Goal: Task Accomplishment & Management: Use online tool/utility

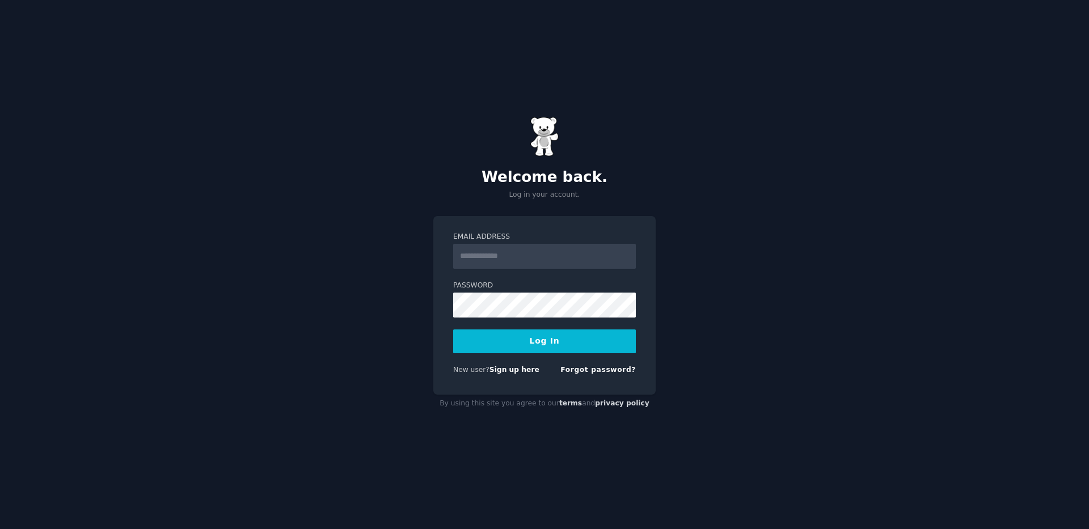
click at [556, 264] on input "Email Address" at bounding box center [544, 256] width 183 height 25
click at [728, 243] on div "Welcome back. Log in your account. Email Address Password Log In New user? Sign…" at bounding box center [544, 264] width 1089 height 529
click at [530, 258] on input "Email Address" at bounding box center [544, 256] width 183 height 25
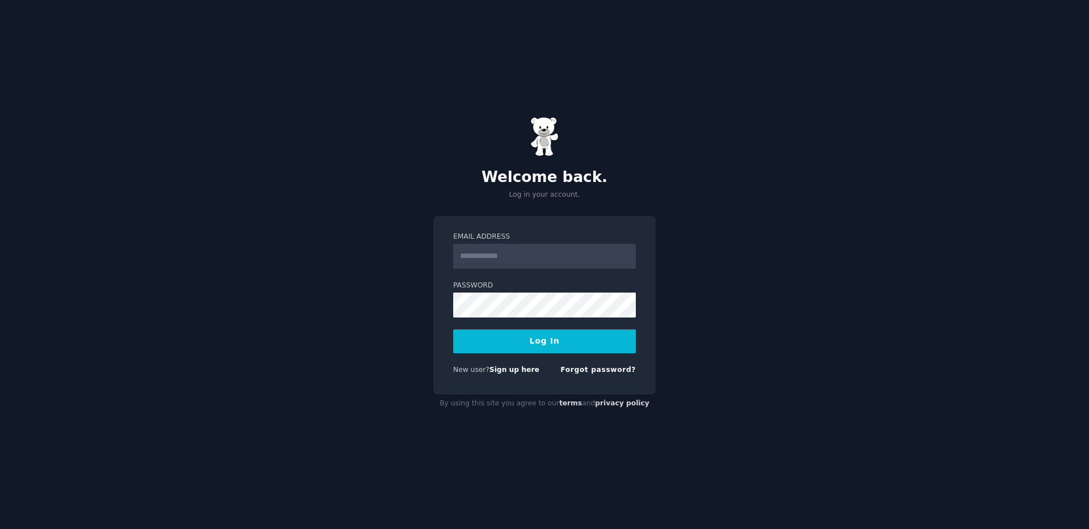
drag, startPoint x: 768, startPoint y: 275, endPoint x: 662, endPoint y: 353, distance: 131.8
click at [767, 275] on div "Welcome back. Log in your account. Email Address Password Log In New user? Sign…" at bounding box center [544, 264] width 1089 height 529
click at [518, 369] on link "Sign up here" at bounding box center [514, 370] width 50 height 8
click at [531, 252] on input "Email Address" at bounding box center [544, 256] width 183 height 25
type input "**********"
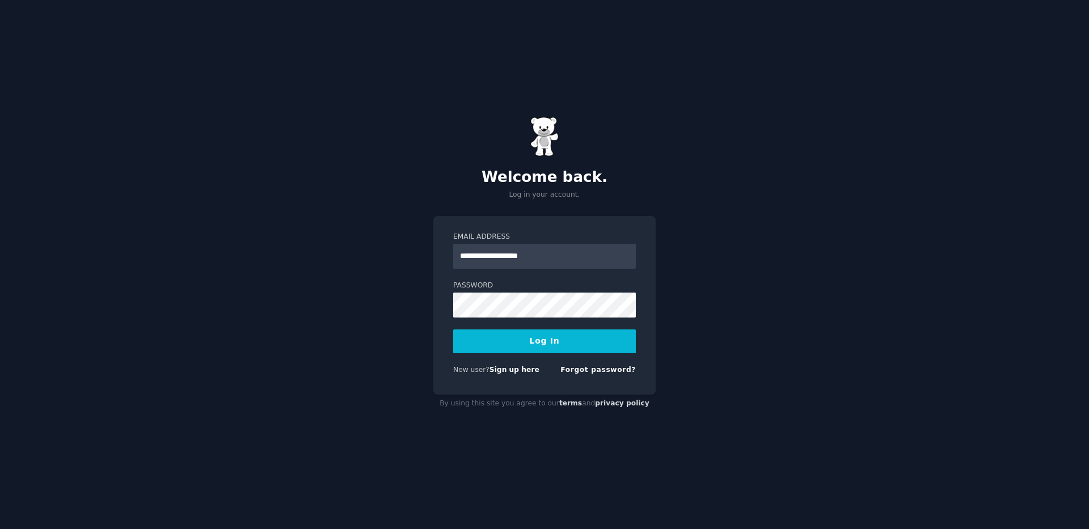
click at [569, 349] on button "Log In" at bounding box center [544, 342] width 183 height 24
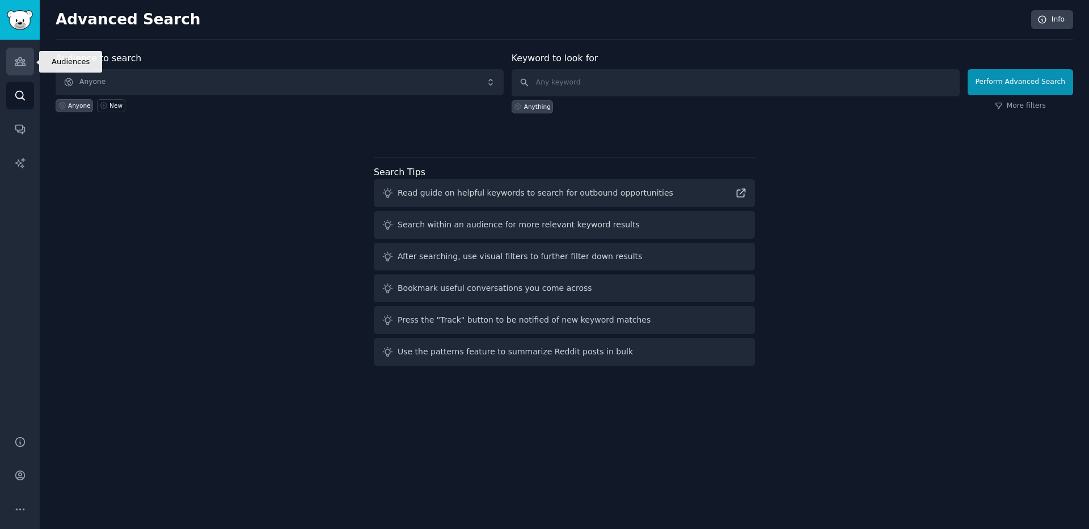
click at [28, 58] on link "Audiences" at bounding box center [20, 62] width 28 height 28
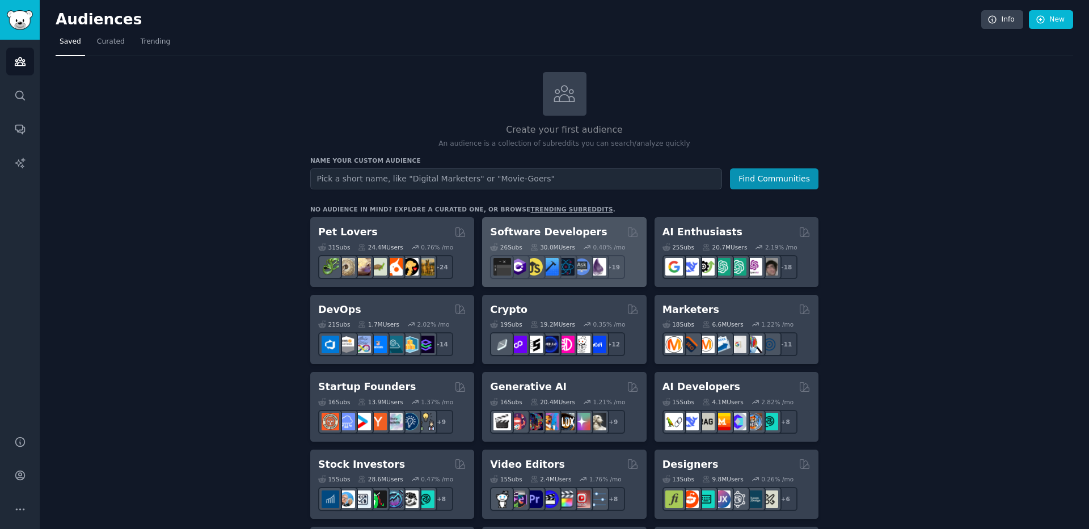
click at [606, 233] on div "Software Developers Curated by GummySearch" at bounding box center [564, 232] width 148 height 14
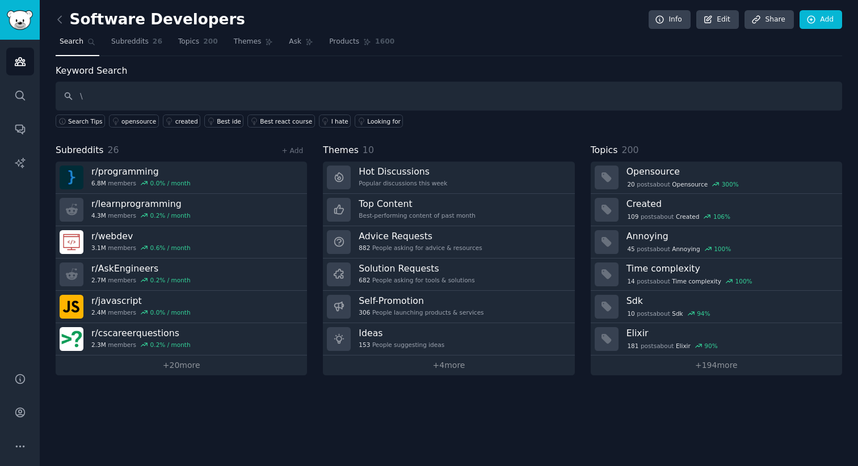
type input "\"
